Goal: Find contact information: Find contact information

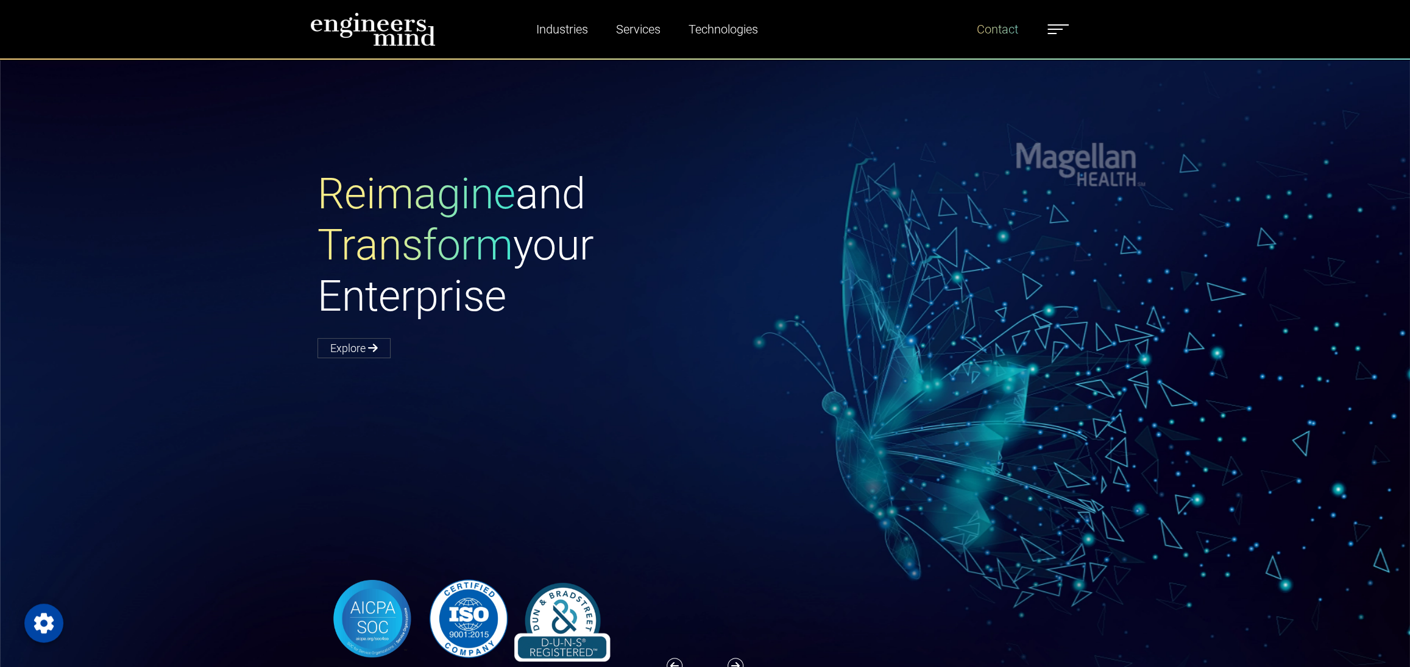
click at [983, 35] on link "Contact" at bounding box center [997, 29] width 51 height 28
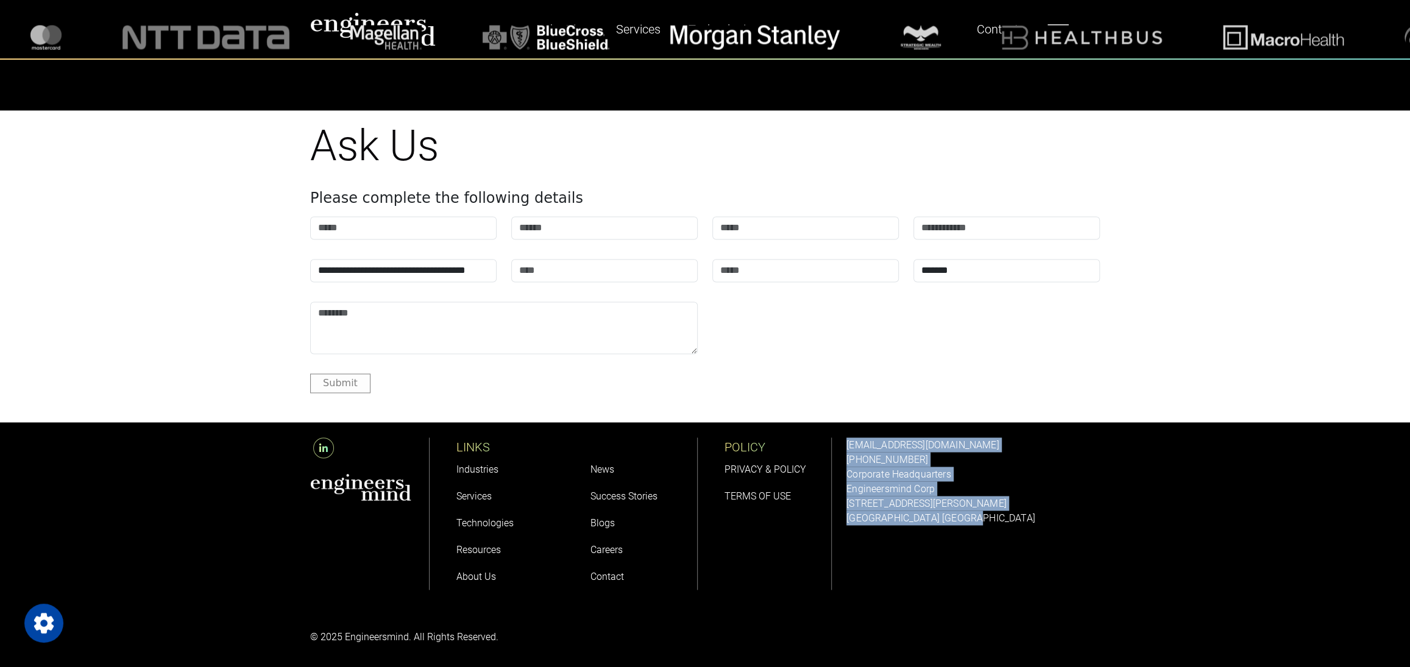
drag, startPoint x: 851, startPoint y: 436, endPoint x: 994, endPoint y: 546, distance: 180.4
click at [994, 546] on div "solutions@engineersmind.com +1 201 751 3084 Corporate Headquarters Engineersmin…" at bounding box center [973, 513] width 268 height 183
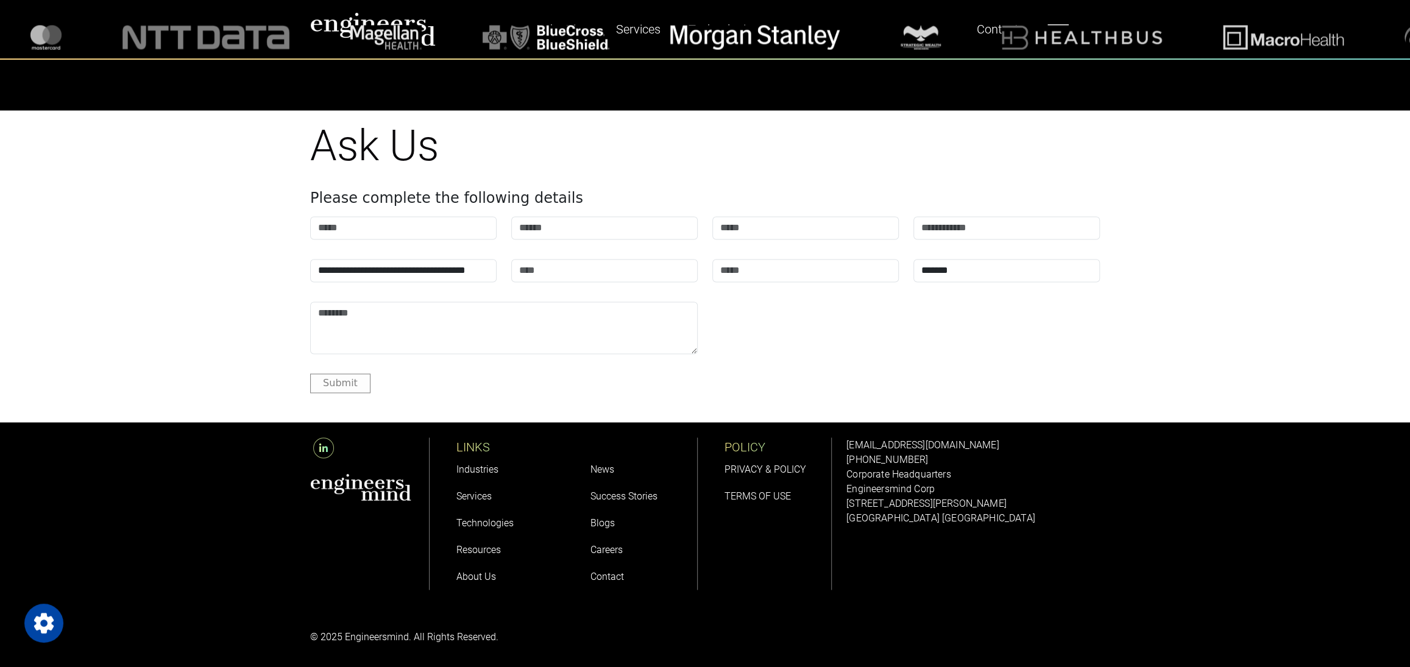
click at [233, 559] on div "LINKS Industries Services Technologies Resources About Us News Success Stories …" at bounding box center [705, 545] width 1410 height 246
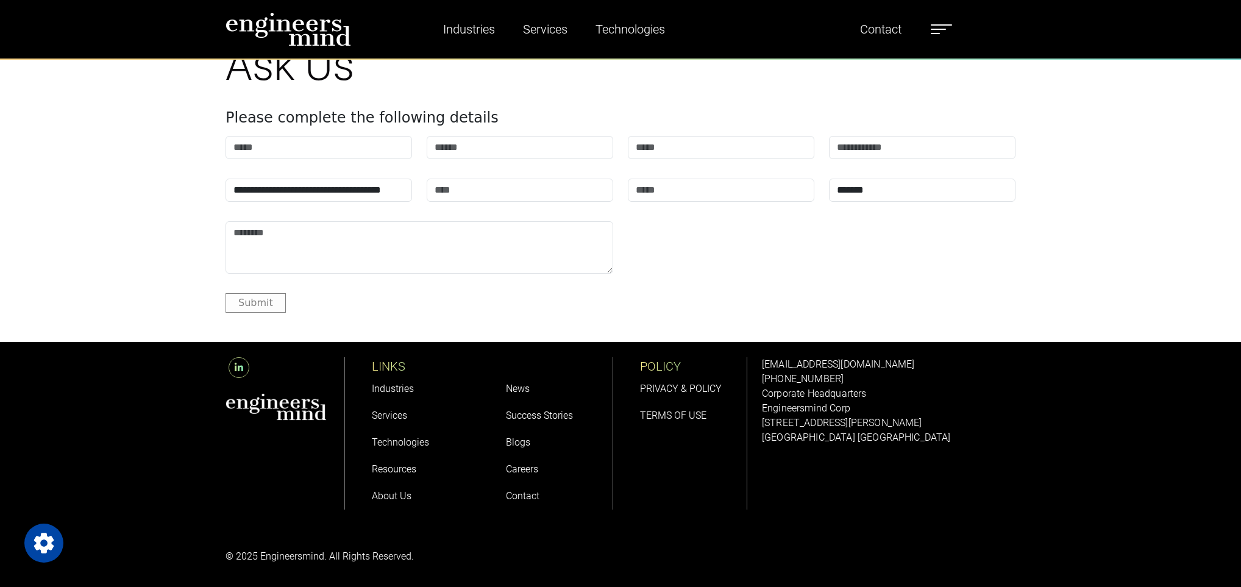
click at [382, 497] on link "About Us" at bounding box center [392, 496] width 40 height 12
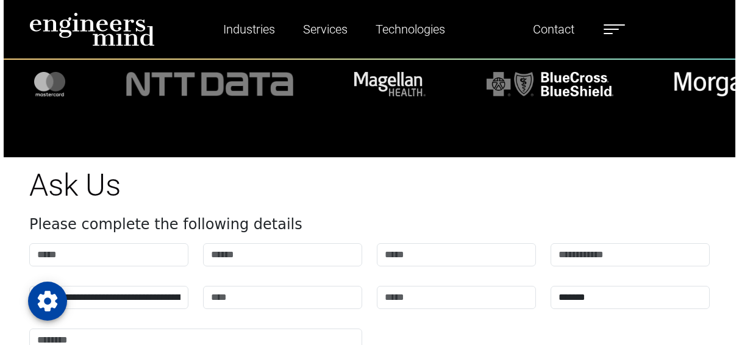
scroll to position [2978, 0]
